Goal: Task Accomplishment & Management: Manage account settings

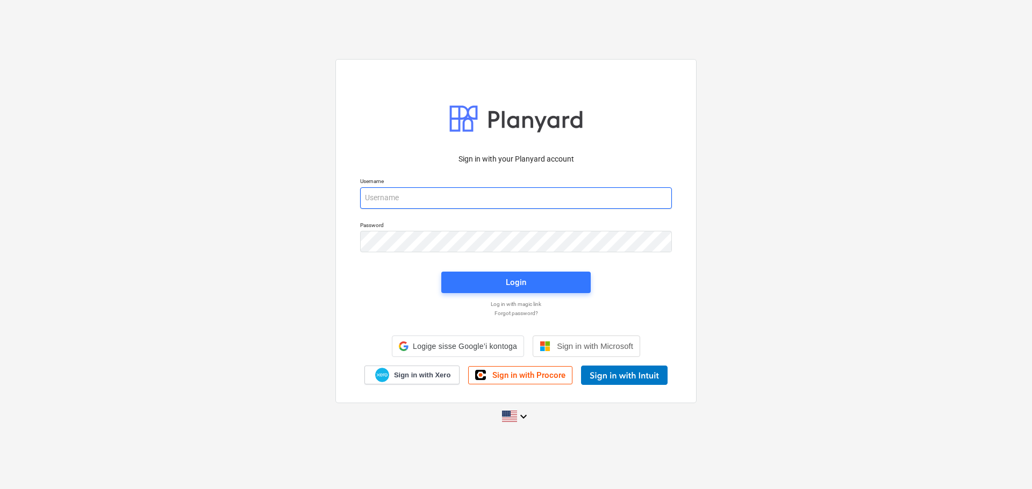
click at [422, 197] on input "email" at bounding box center [516, 197] width 312 height 21
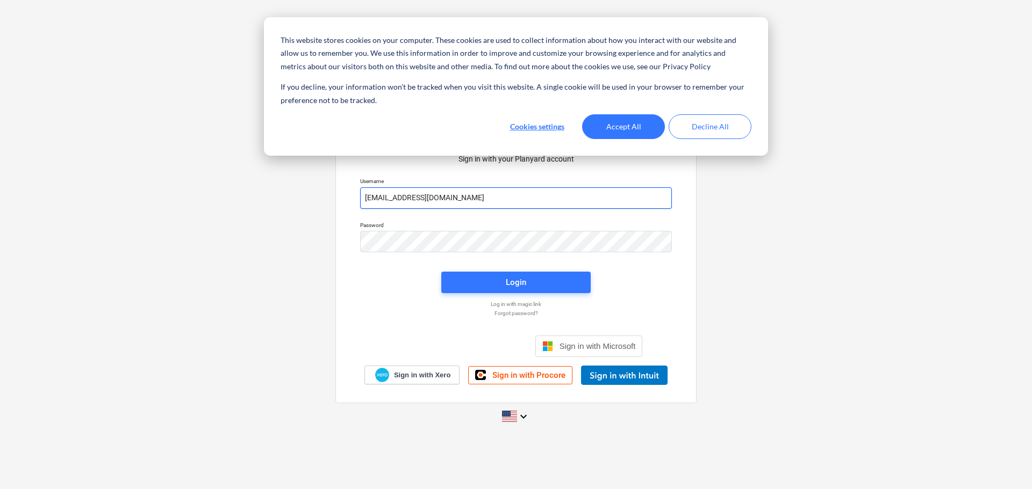
type input "[EMAIL_ADDRESS][DOMAIN_NAME]"
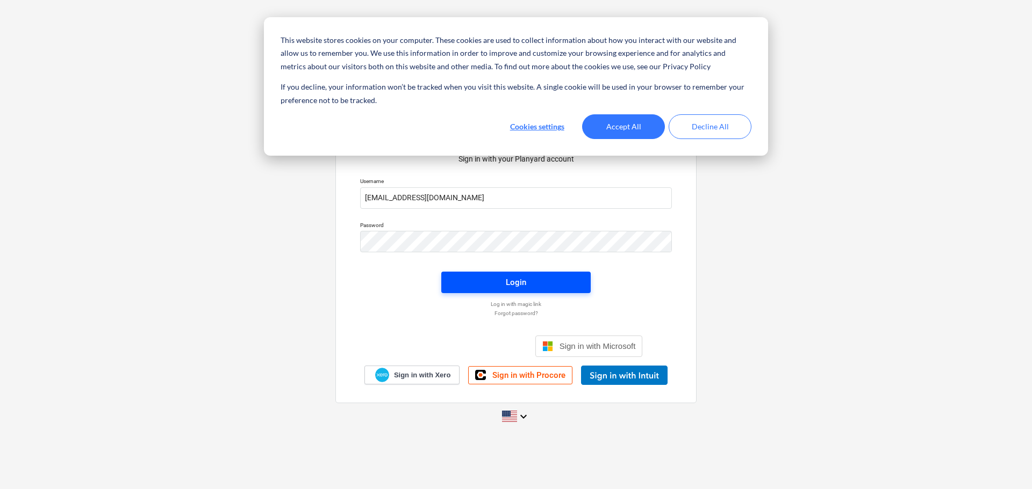
click at [531, 285] on span "Login" at bounding box center [516, 283] width 124 height 14
click at [718, 131] on button "Decline All" at bounding box center [709, 126] width 83 height 25
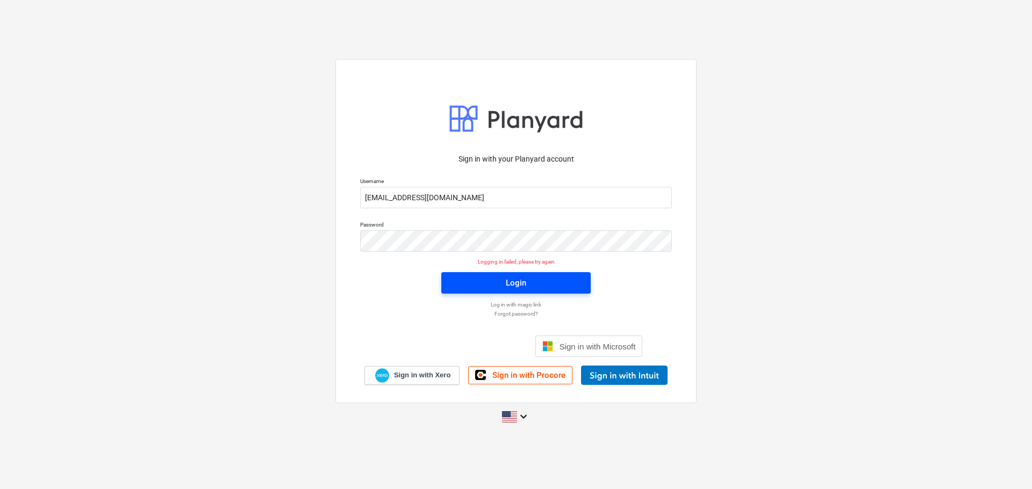
click at [499, 286] on span "Login" at bounding box center [516, 283] width 124 height 14
click at [499, 282] on span "Login" at bounding box center [516, 283] width 124 height 14
